Goal: Information Seeking & Learning: Learn about a topic

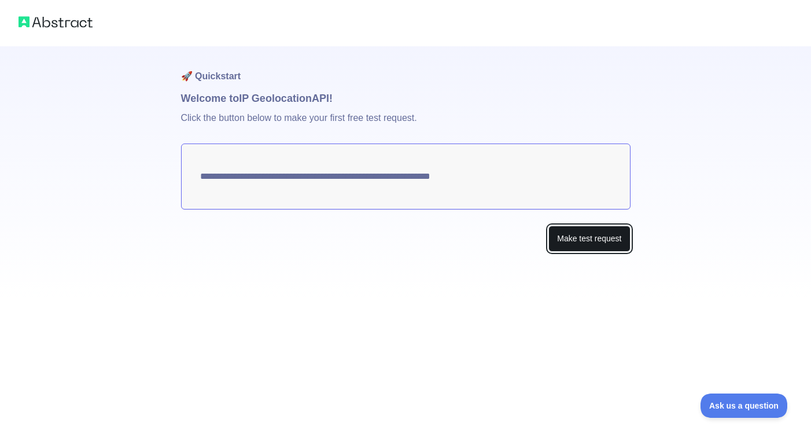
click at [589, 238] on button "Make test request" at bounding box center [589, 239] width 82 height 26
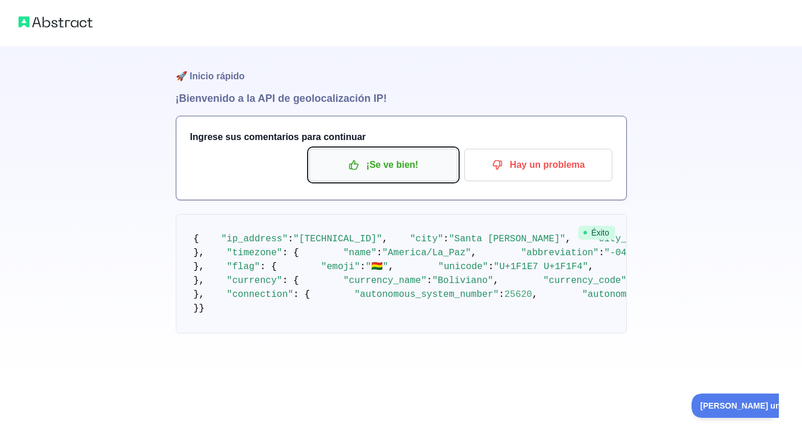
click at [385, 153] on button "¡Se ve bien!" at bounding box center [383, 165] width 148 height 32
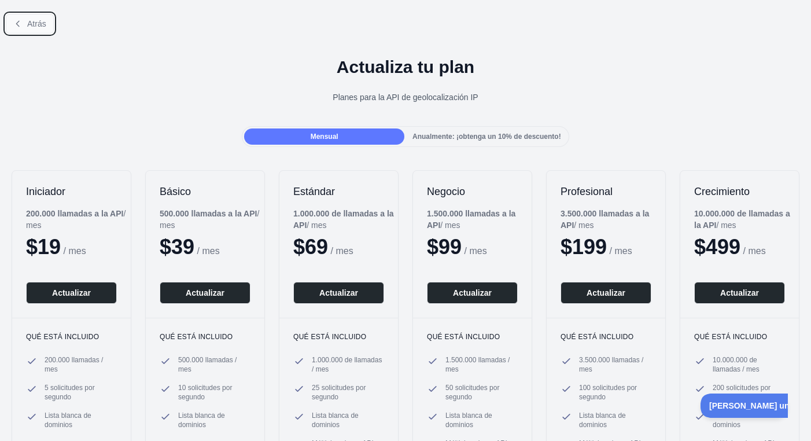
click at [12, 21] on button "Atrás" at bounding box center [30, 24] width 48 height 20
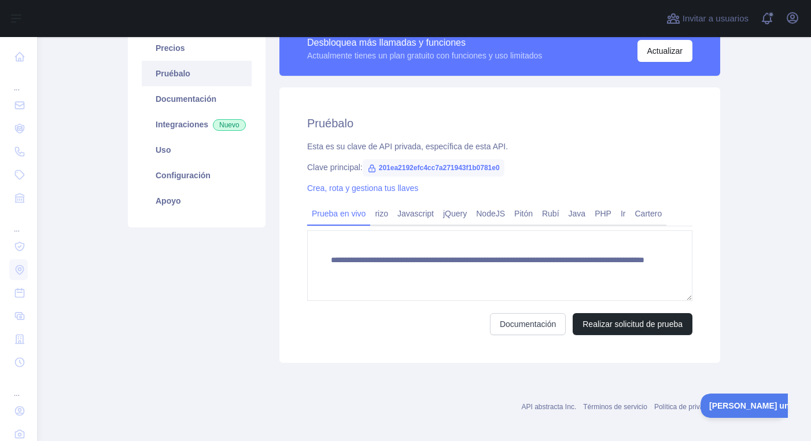
scroll to position [109, 0]
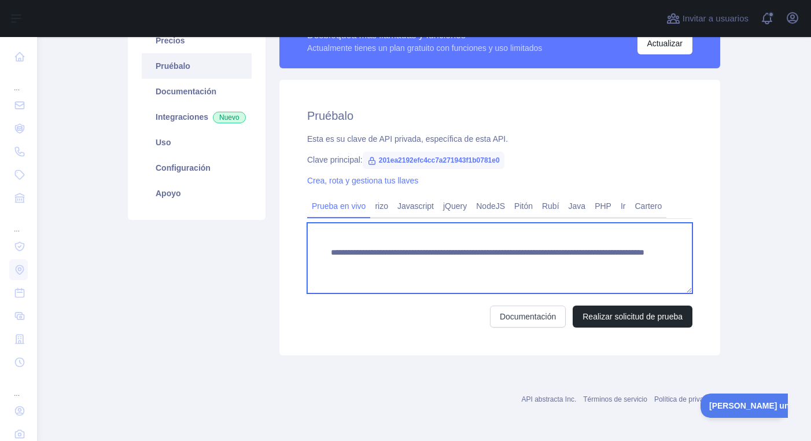
drag, startPoint x: 323, startPoint y: 253, endPoint x: 594, endPoint y: 277, distance: 272.3
click at [594, 277] on textarea "**********" at bounding box center [499, 258] width 385 height 71
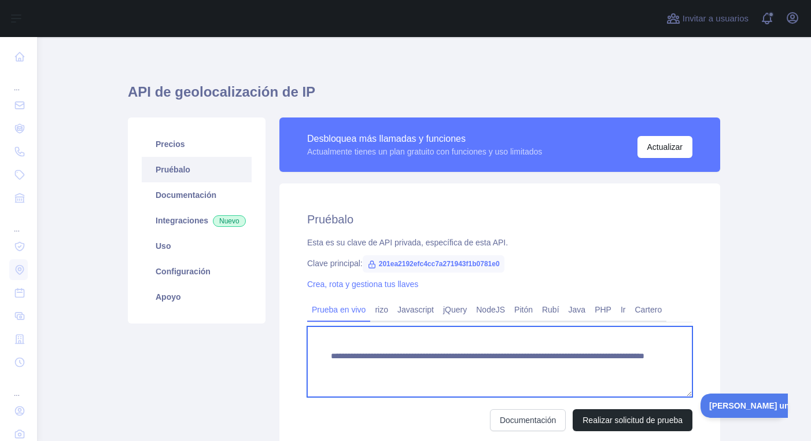
scroll to position [0, 0]
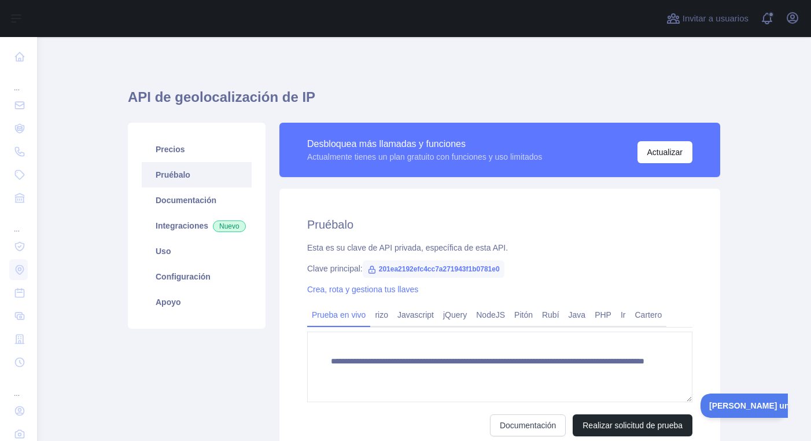
click at [482, 294] on div "Crea, rota y gestiona tus llaves" at bounding box center [499, 289] width 385 height 12
click at [492, 315] on link "NodeJS" at bounding box center [490, 314] width 38 height 19
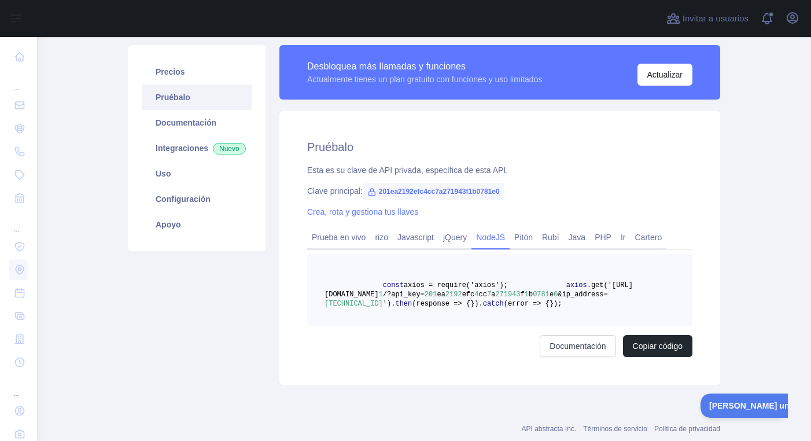
scroll to position [79, 0]
